Goal: Information Seeking & Learning: Learn about a topic

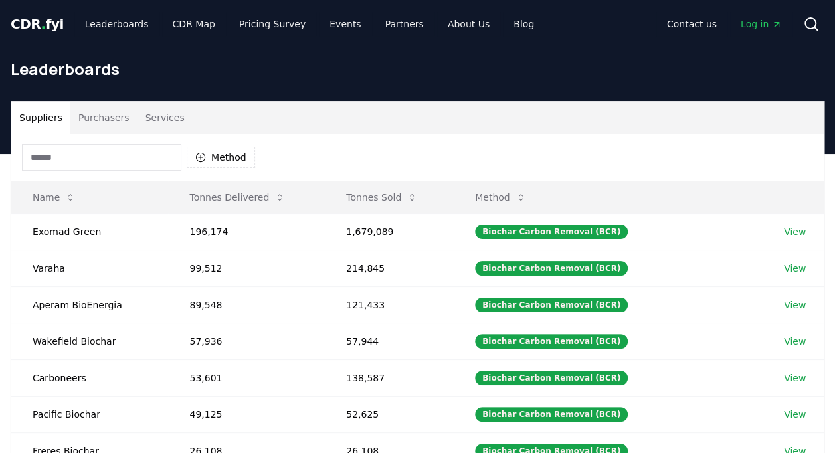
click at [112, 123] on button "Purchasers" at bounding box center [103, 118] width 67 height 32
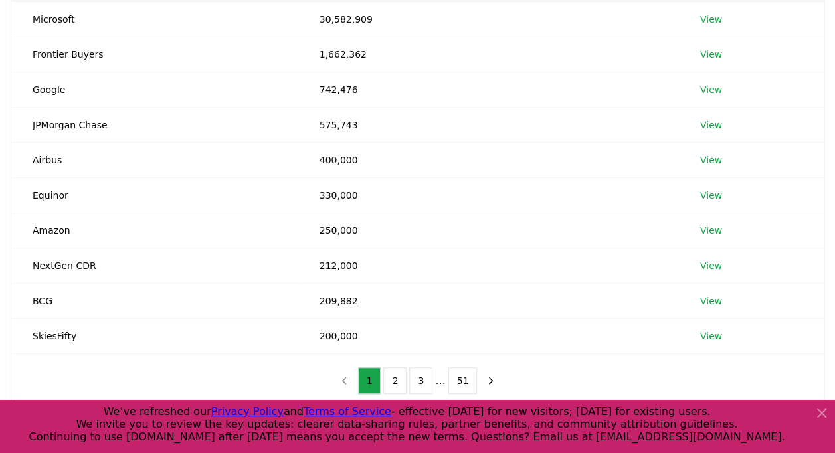
scroll to position [213, 0]
click at [404, 381] on button "2" at bounding box center [394, 379] width 23 height 27
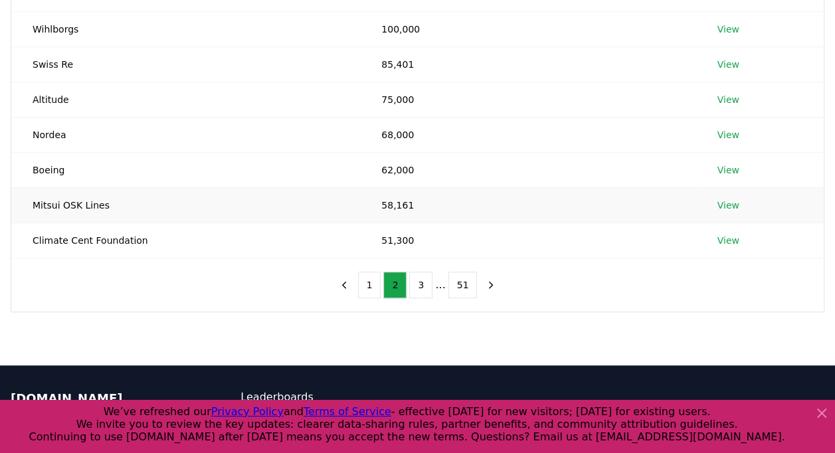
scroll to position [353, 0]
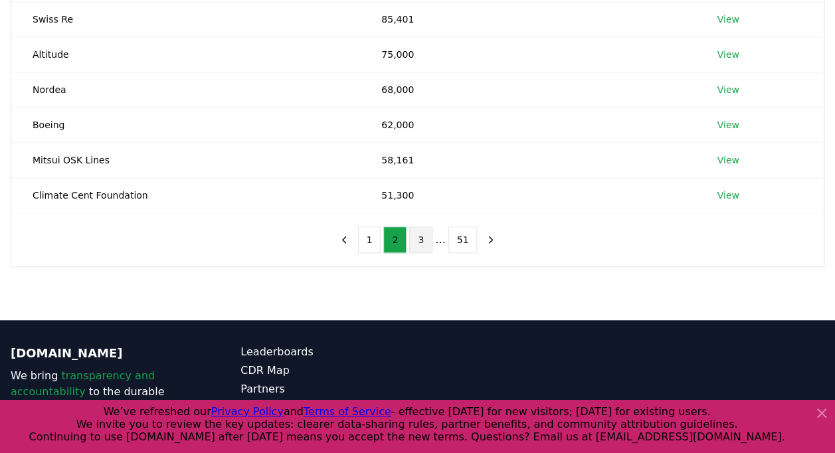
click at [420, 239] on button "3" at bounding box center [420, 240] width 23 height 27
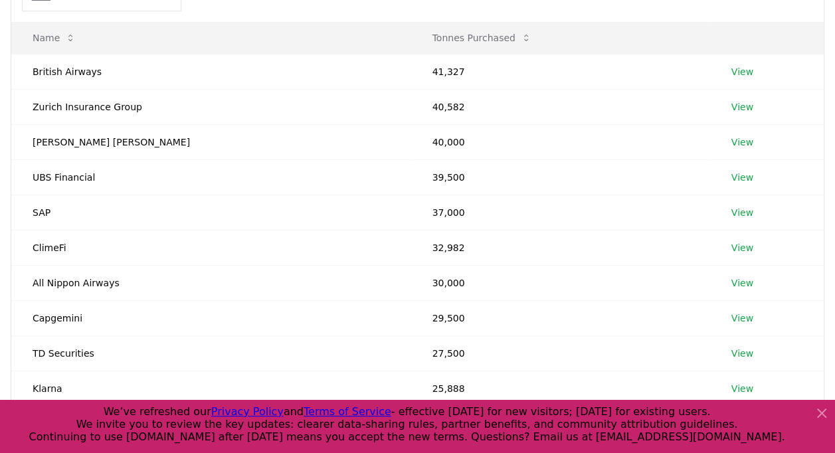
scroll to position [154, 0]
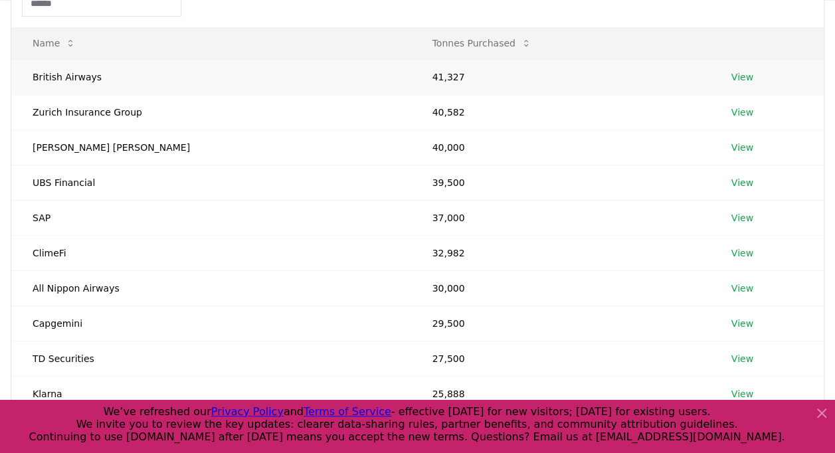
click at [411, 76] on td "41,327" at bounding box center [560, 76] width 299 height 35
click at [731, 73] on link "View" at bounding box center [742, 76] width 22 height 13
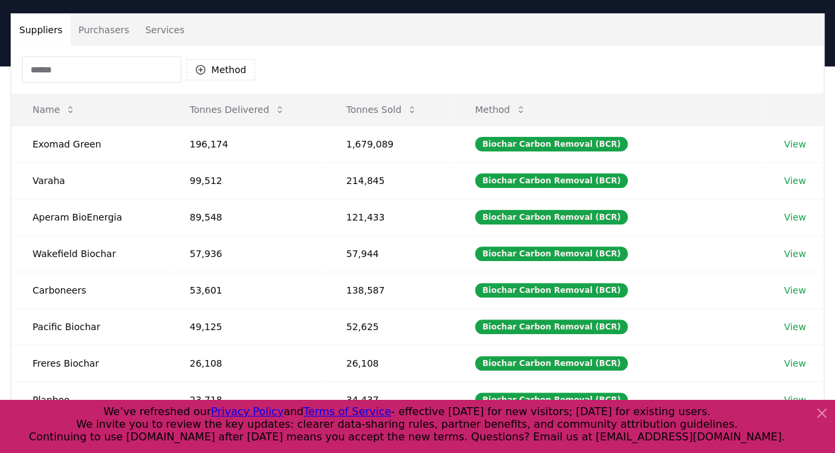
scroll to position [82, 0]
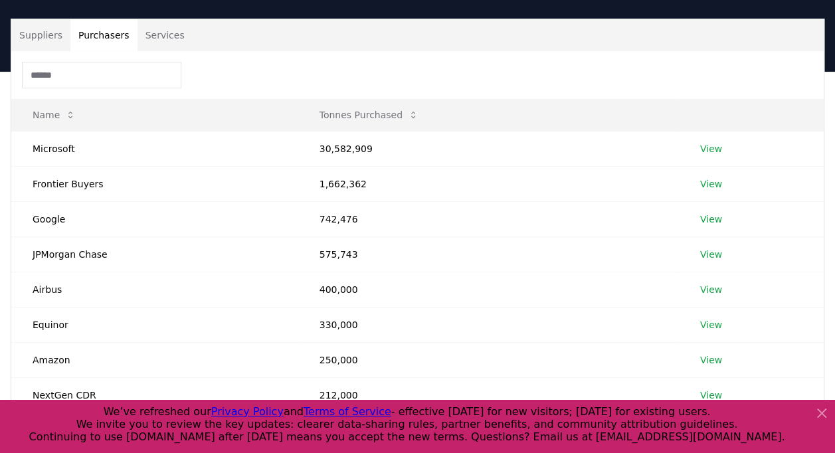
click at [79, 25] on button "Purchasers" at bounding box center [103, 35] width 67 height 32
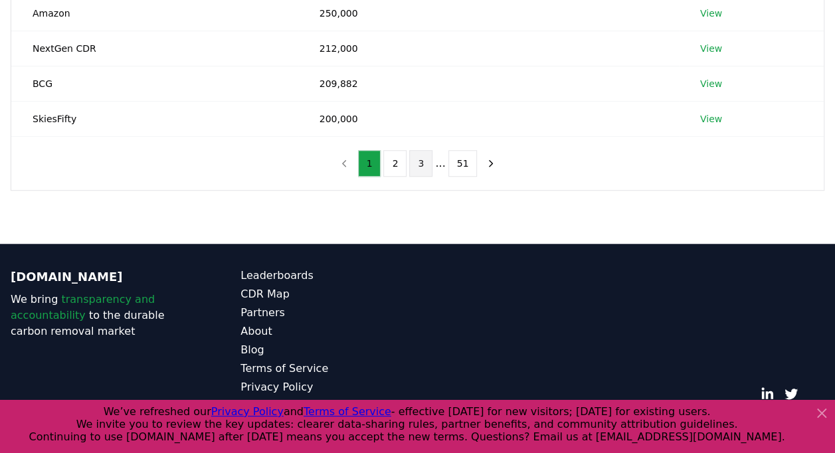
click at [413, 155] on button "3" at bounding box center [420, 163] width 23 height 27
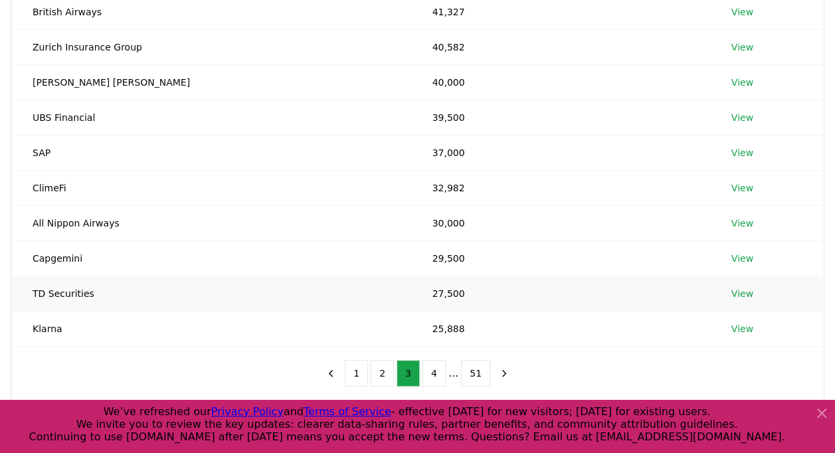
scroll to position [219, 0]
click at [434, 375] on button "4" at bounding box center [433, 373] width 23 height 27
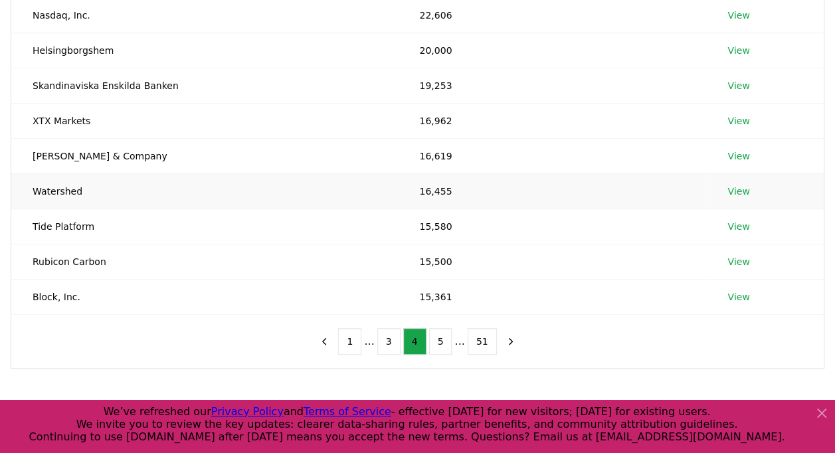
scroll to position [256, 0]
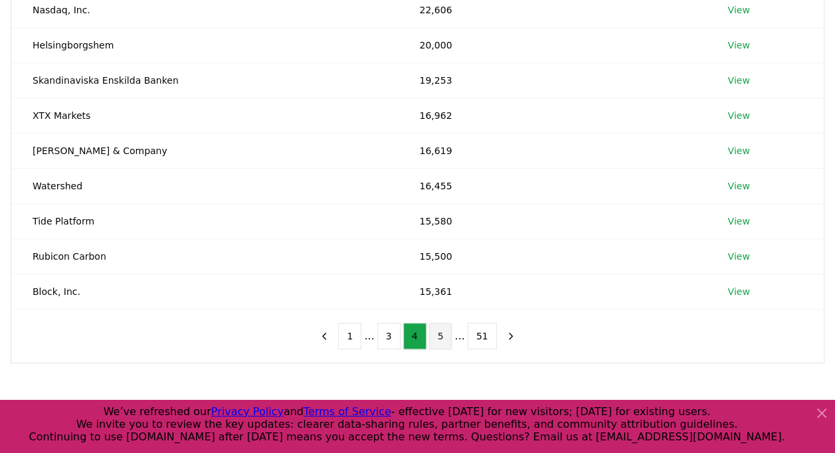
click at [437, 334] on button "5" at bounding box center [440, 336] width 23 height 27
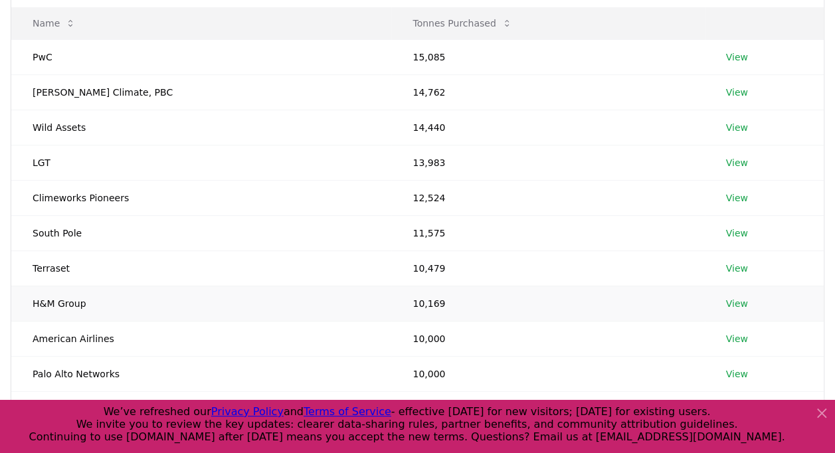
scroll to position [173, 0]
click at [726, 337] on link "View" at bounding box center [737, 339] width 22 height 13
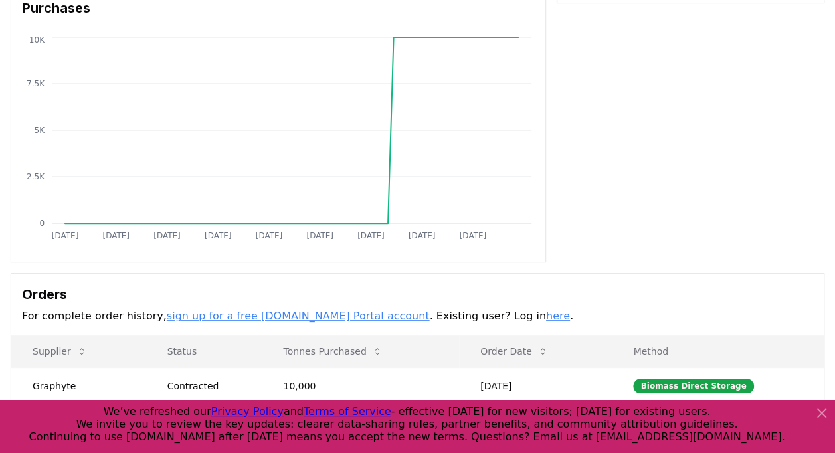
click at [442, 251] on div "Jan 2019 Oct 2019 Jul 2020 Apr 2021 Jan 2022 Oct 2022 Jul 2023 Apr 2024 Jan 202…" at bounding box center [278, 144] width 534 height 220
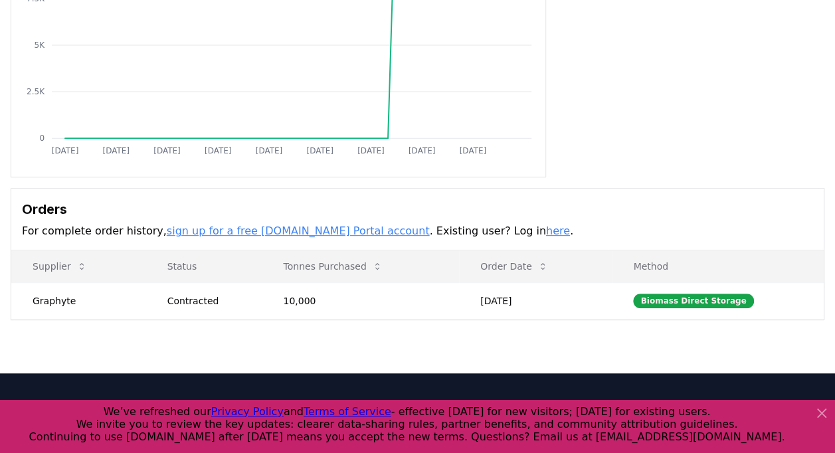
scroll to position [211, 0]
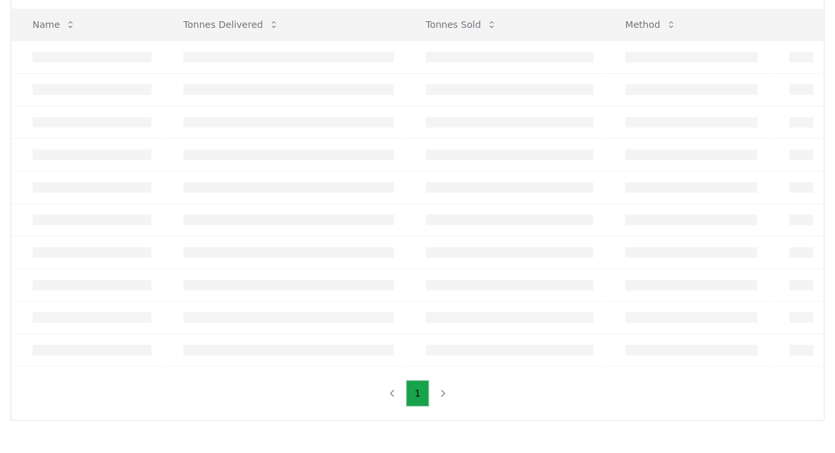
click at [510, 420] on div "Suppliers Purchasers Services Name Tonnes Delivered Tonnes Sold Method 1" at bounding box center [418, 174] width 814 height 492
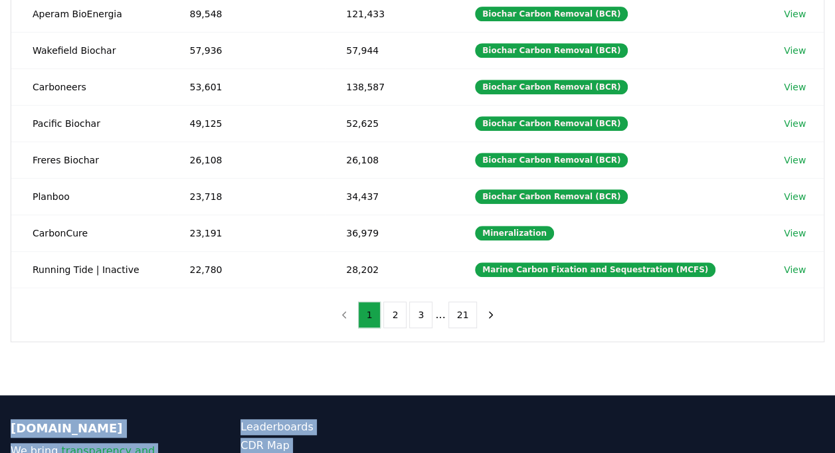
scroll to position [349, 0]
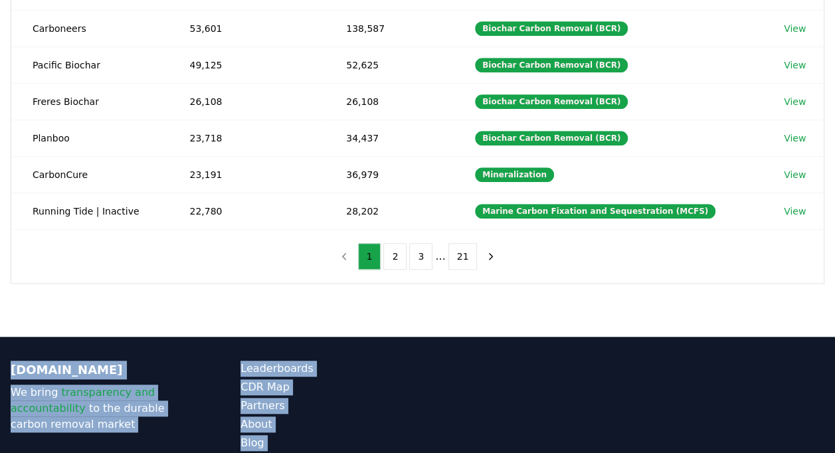
drag, startPoint x: 0, startPoint y: 0, endPoint x: 510, endPoint y: 452, distance: 681.4
click at [510, 452] on div "CDR . fyi Leaderboards CDR Map Pricing Survey Events Partners About Us Blog Con…" at bounding box center [417, 100] width 835 height 899
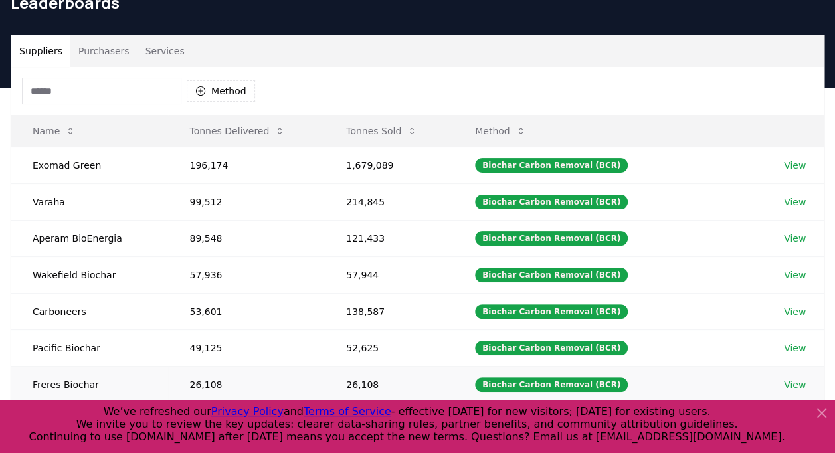
scroll to position [58, 0]
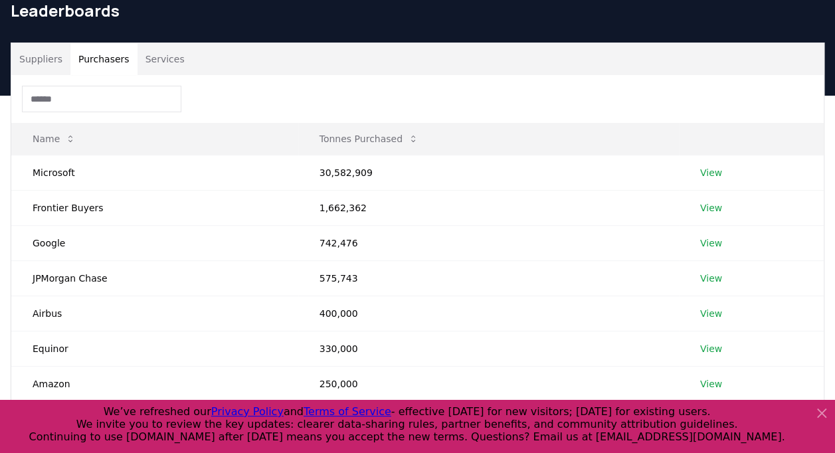
click at [86, 58] on button "Purchasers" at bounding box center [103, 59] width 67 height 32
click at [93, 98] on input at bounding box center [101, 99] width 159 height 27
type input "*"
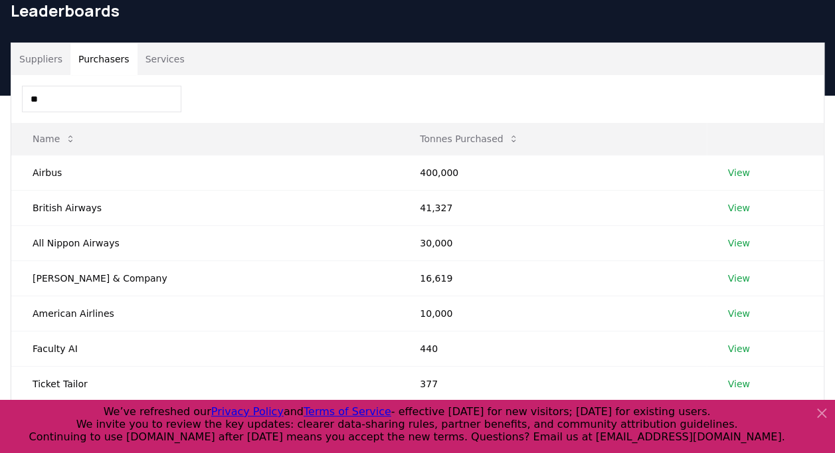
type input "*"
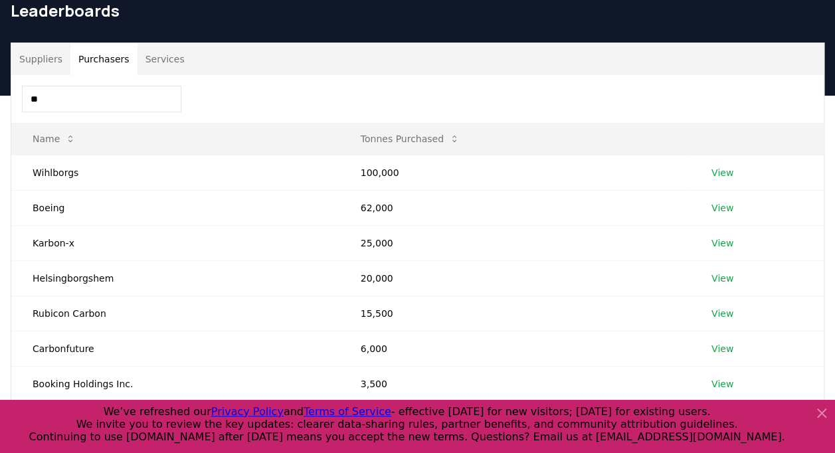
type input "*"
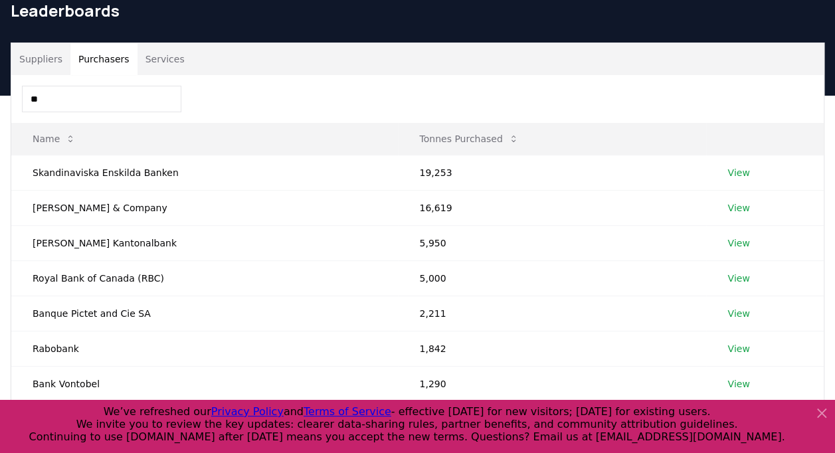
type input "*"
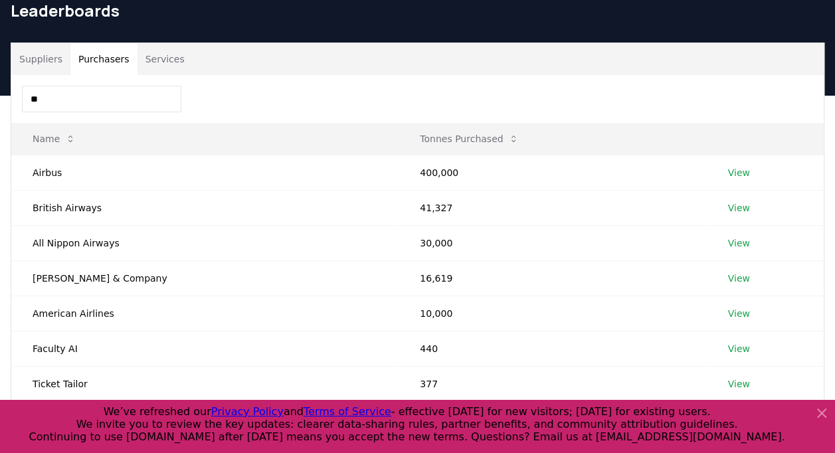
type input "*"
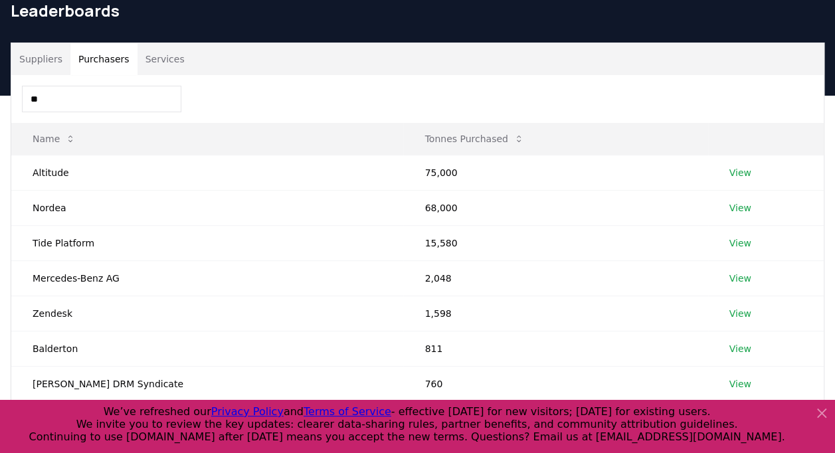
type input "*"
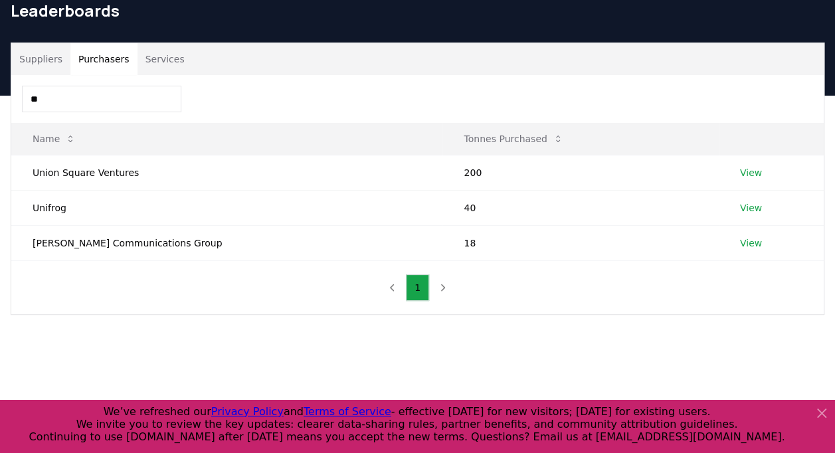
type input "*"
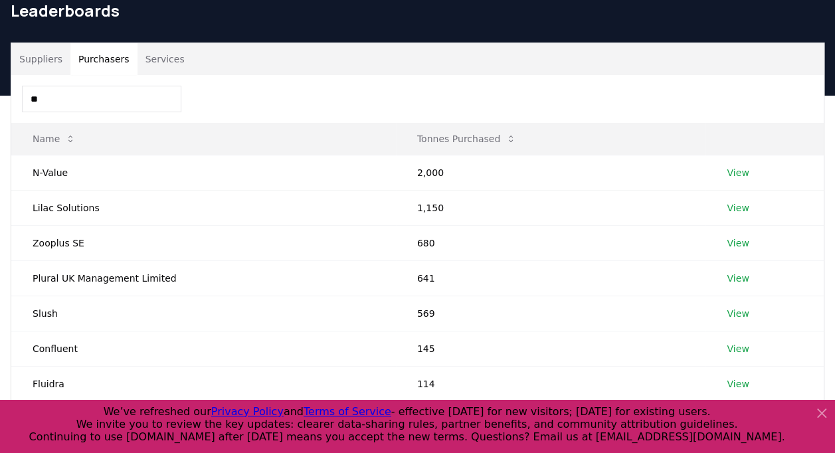
type input "*"
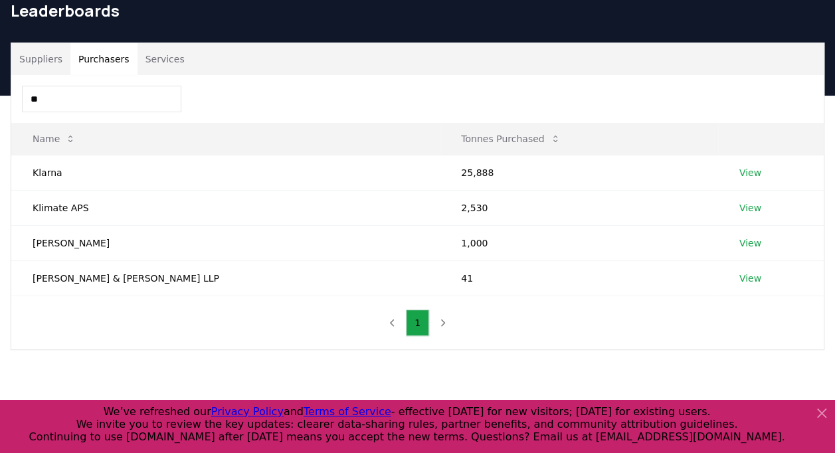
type input "*"
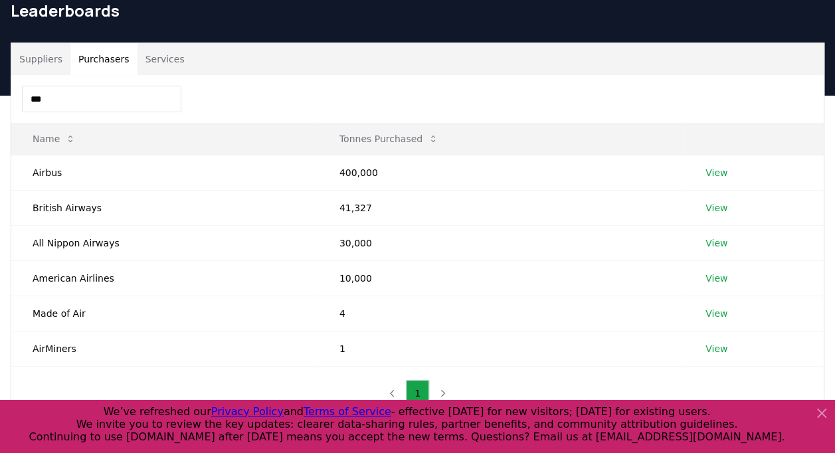
click at [441, 388] on nav "1" at bounding box center [418, 393] width 74 height 27
click at [395, 392] on nav "1" at bounding box center [418, 393] width 74 height 27
drag, startPoint x: 68, startPoint y: 102, endPoint x: 7, endPoint y: 102, distance: 61.1
click at [7, 102] on div "Suppliers Purchasers Services *** Name Tonnes Purchased Airbus 400,000 View Bri…" at bounding box center [417, 232] width 835 height 378
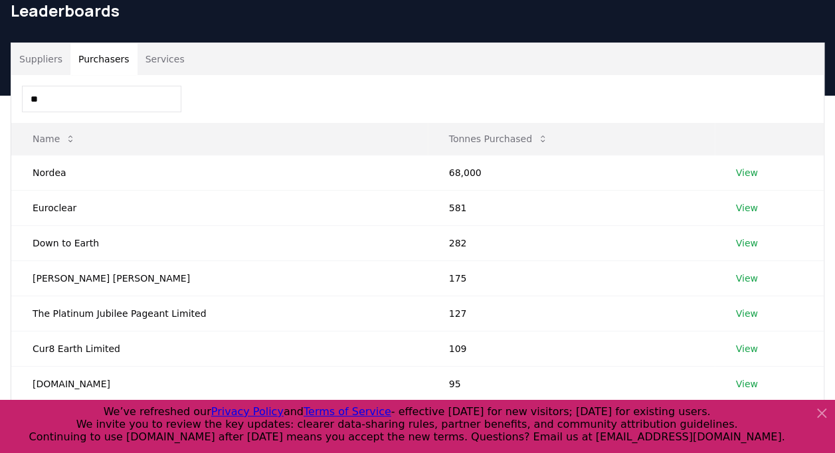
type input "*"
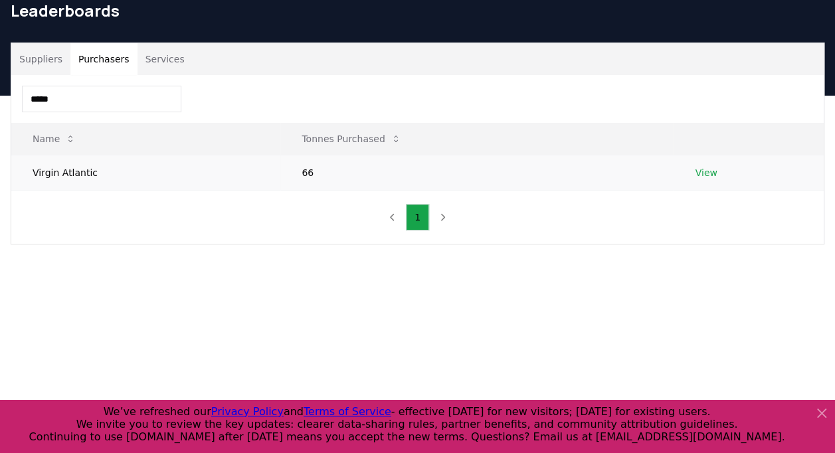
type input "*****"
click at [700, 172] on link "View" at bounding box center [706, 172] width 22 height 13
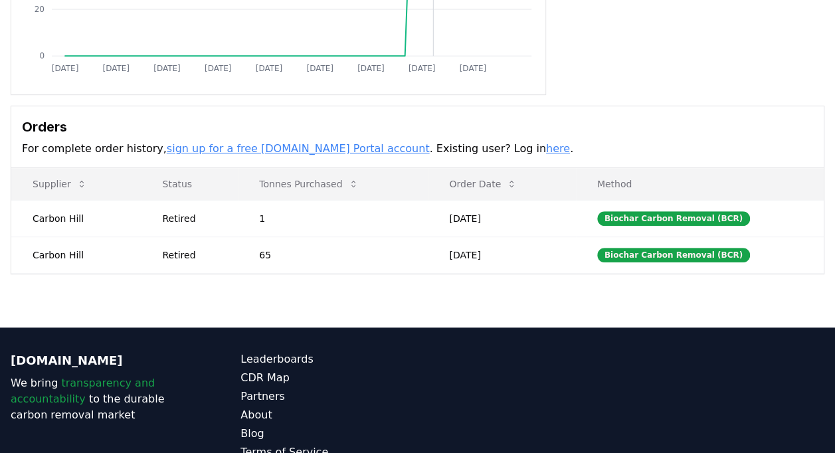
scroll to position [290, 0]
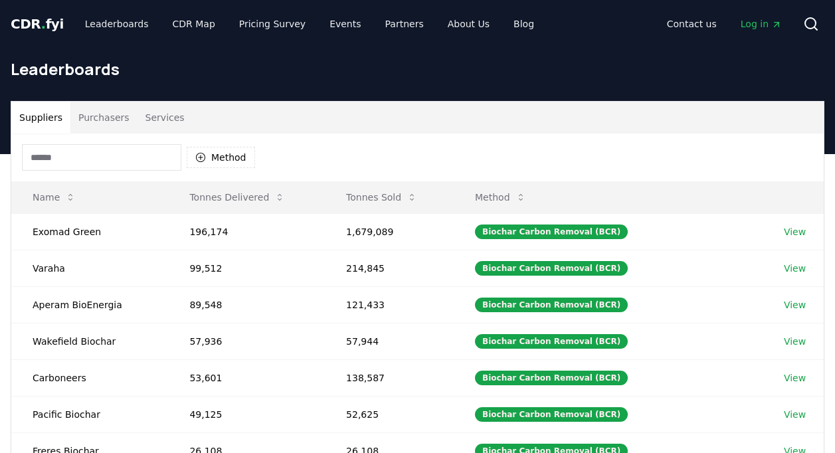
scroll to position [58, 0]
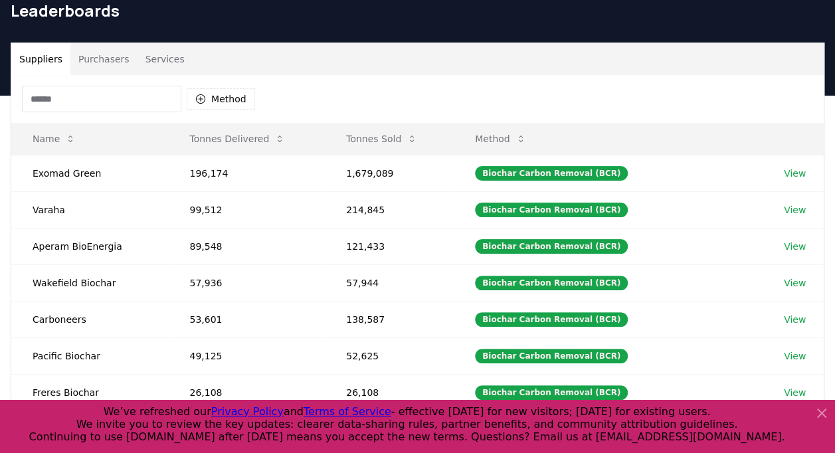
click at [103, 104] on input at bounding box center [101, 99] width 159 height 27
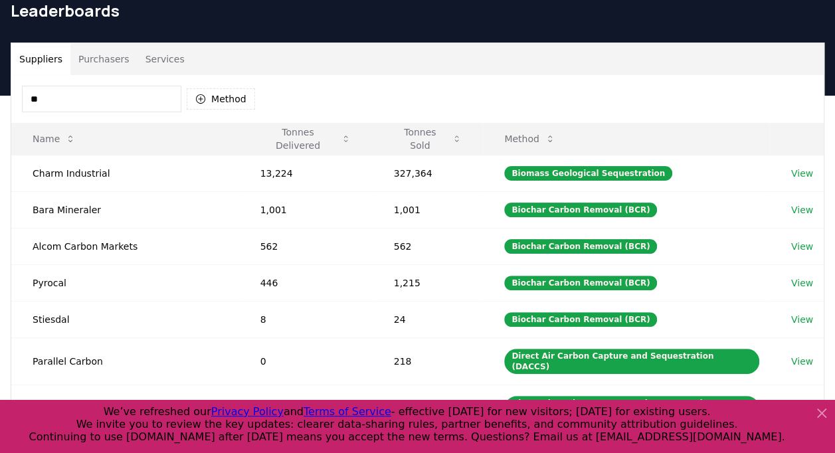
type input "*"
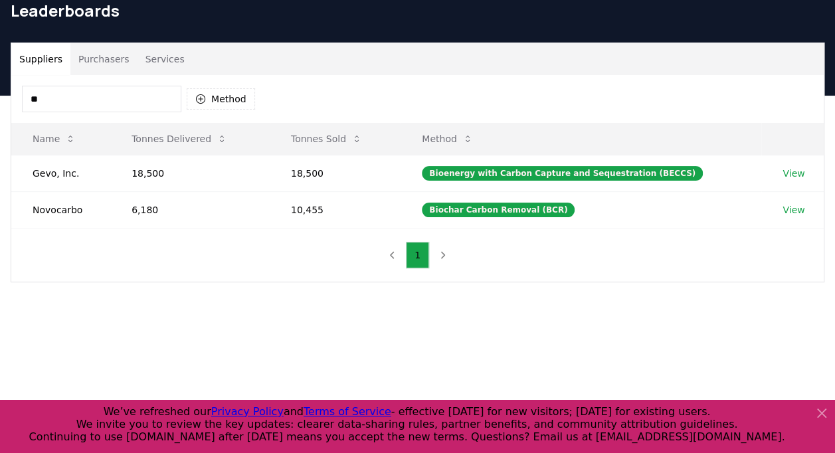
type input "*"
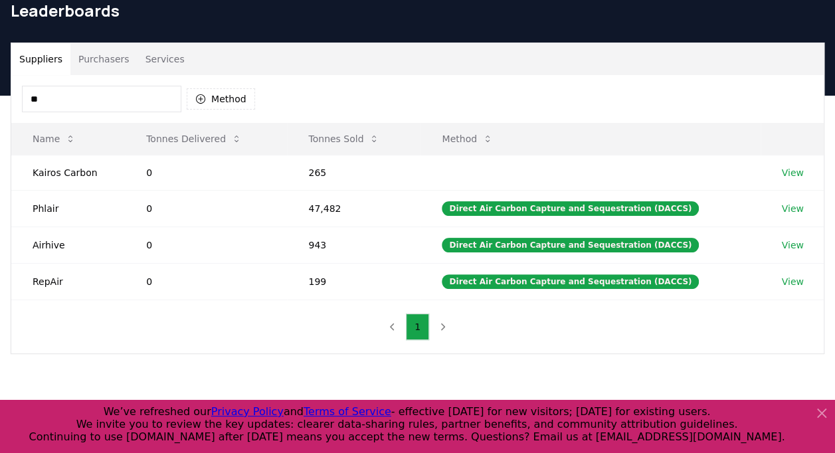
type input "*"
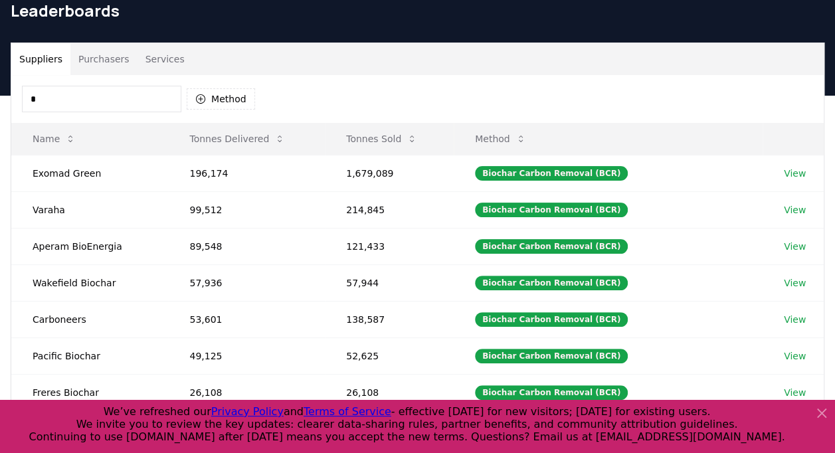
click at [105, 52] on button "Purchasers" at bounding box center [103, 59] width 67 height 32
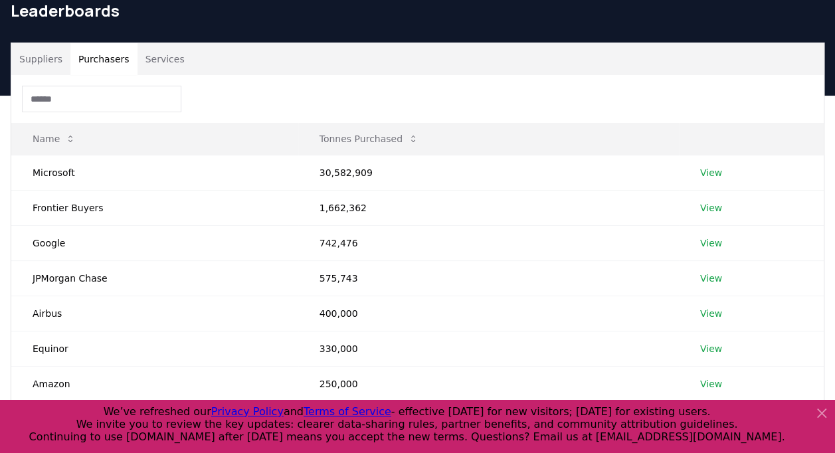
click at [82, 94] on input at bounding box center [101, 99] width 159 height 27
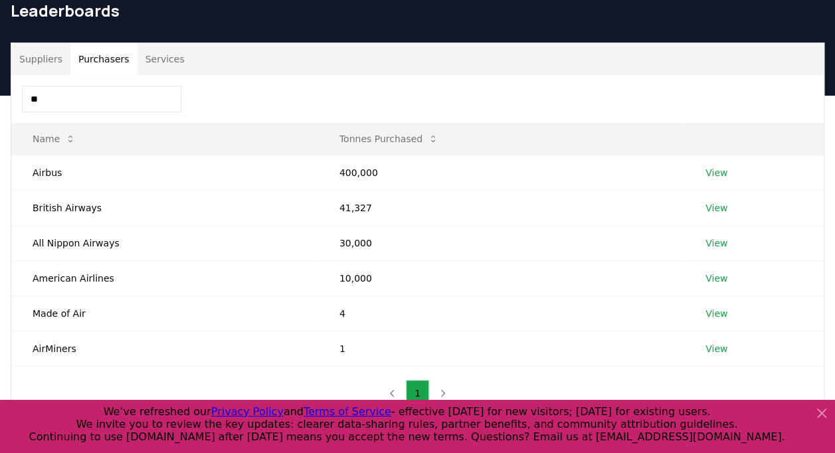
type input "*"
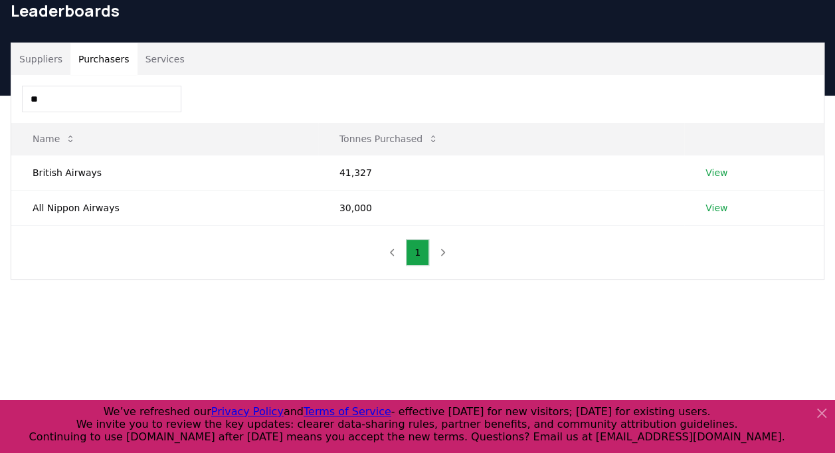
type input "*"
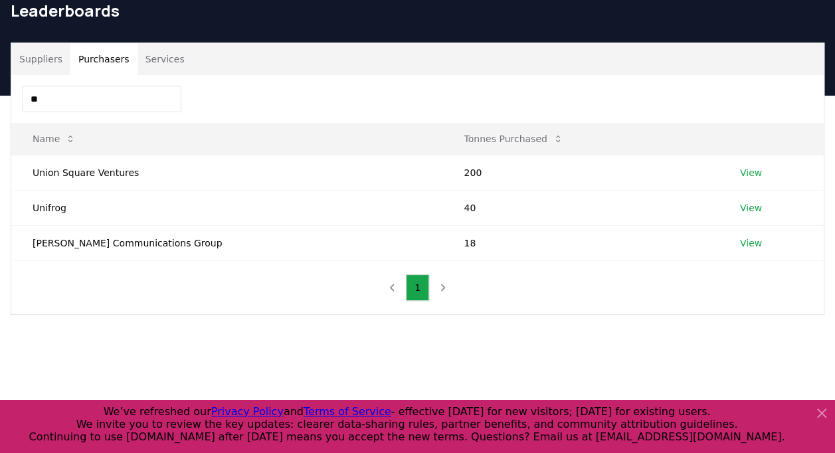
type input "*"
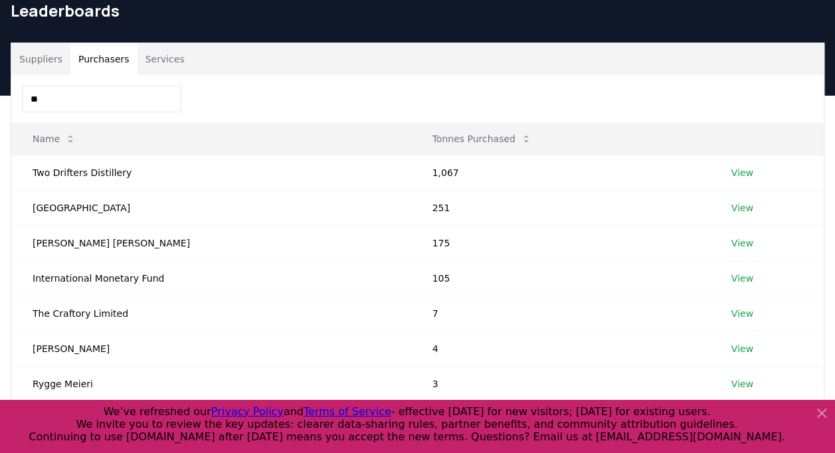
type input "*"
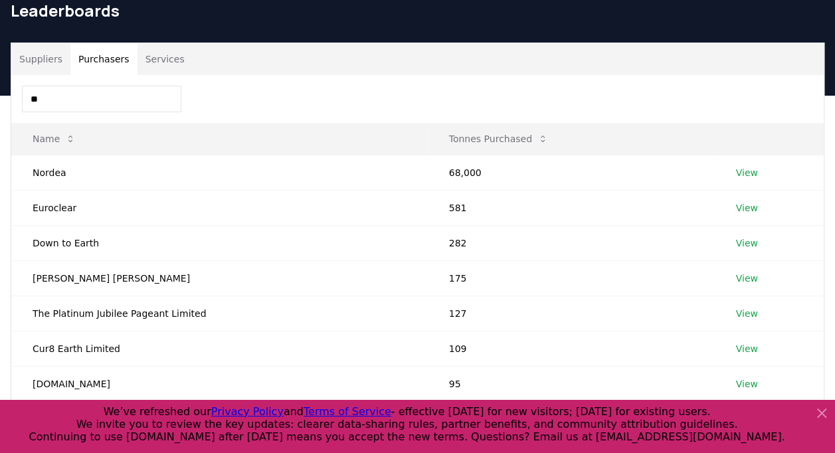
type input "*"
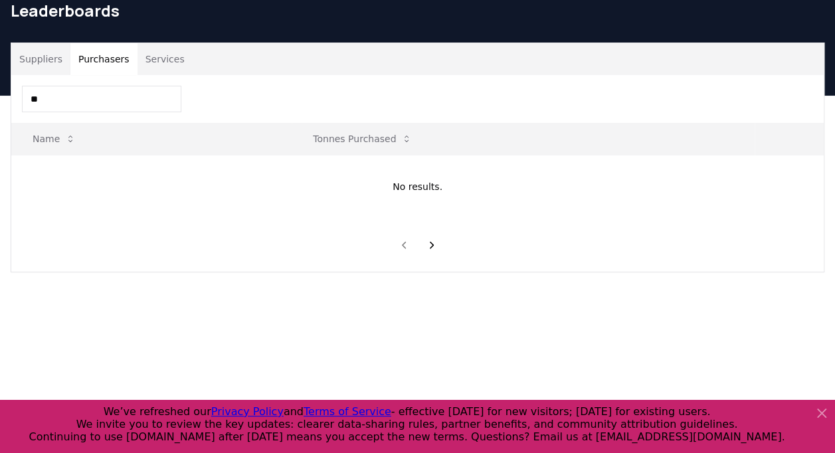
type input "*"
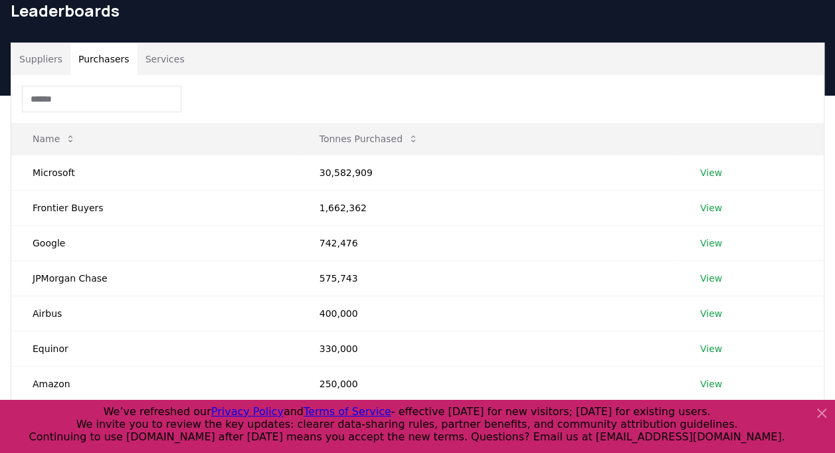
type input "*"
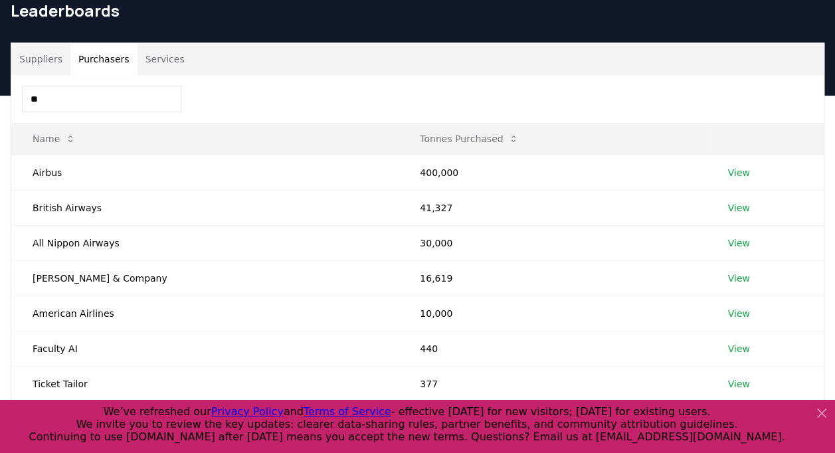
type input "*"
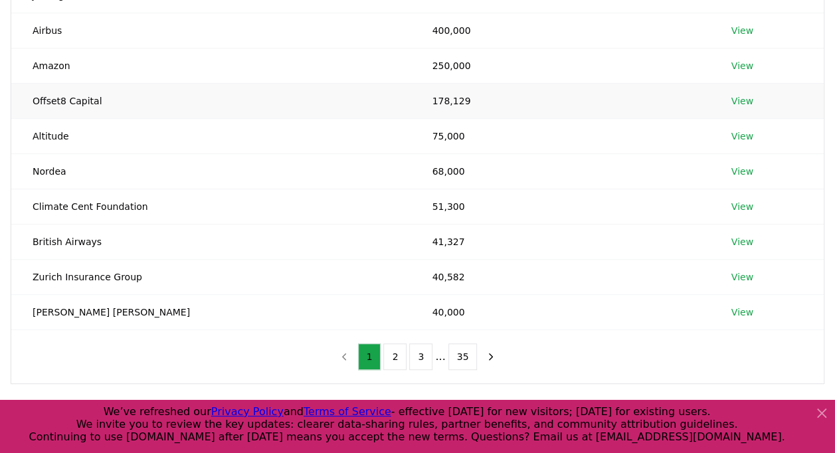
scroll to position [247, 0]
